Goal: Transaction & Acquisition: Purchase product/service

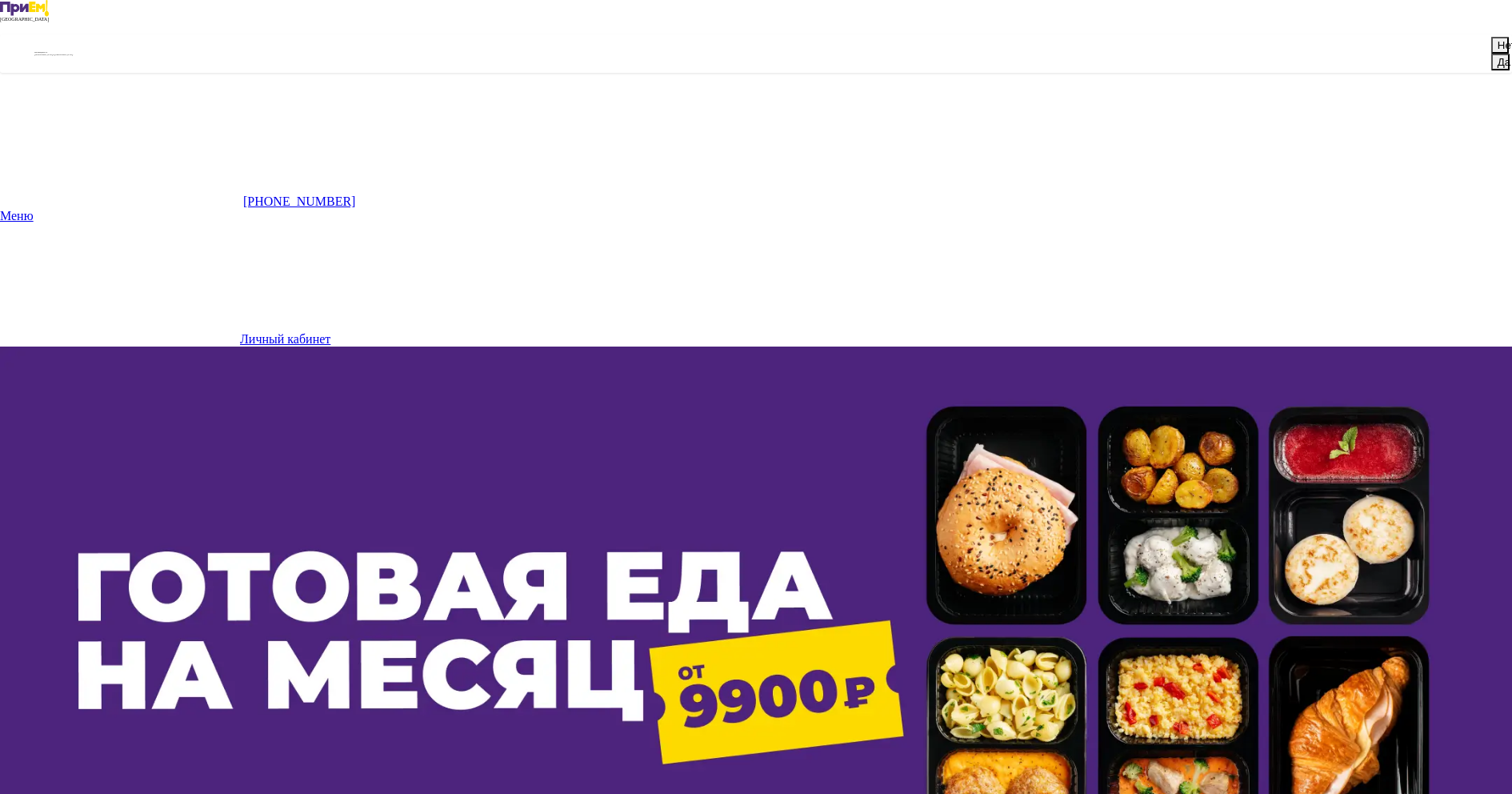
click at [1492, 54] on button "Нет" at bounding box center [1500, 45] width 18 height 17
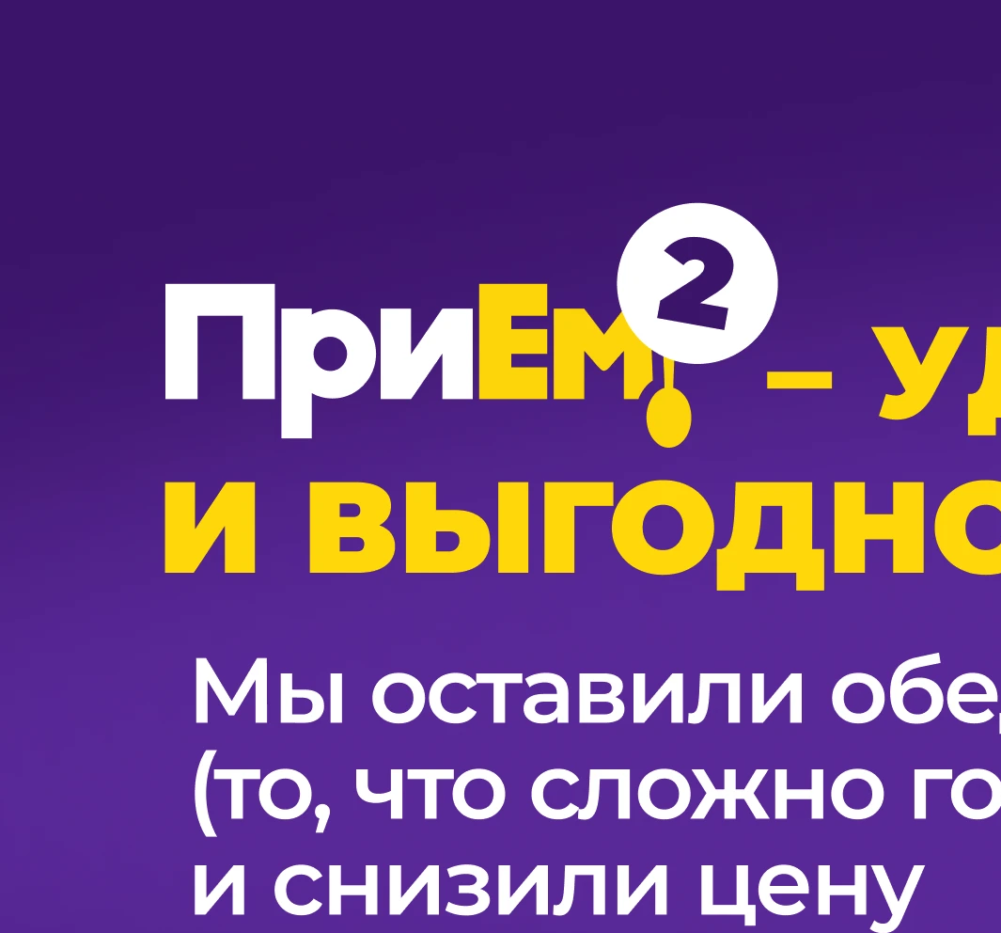
scroll to position [832, 0]
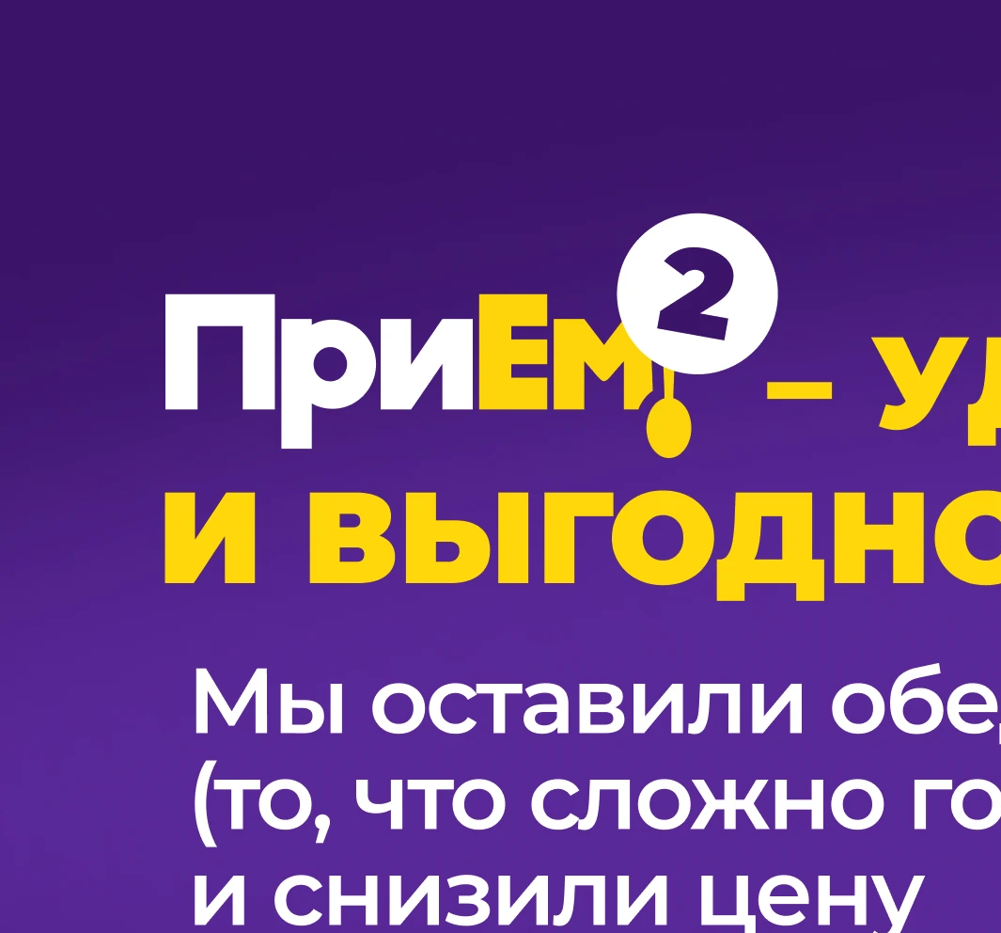
scroll to position [1313, 0]
